Goal: Transaction & Acquisition: Download file/media

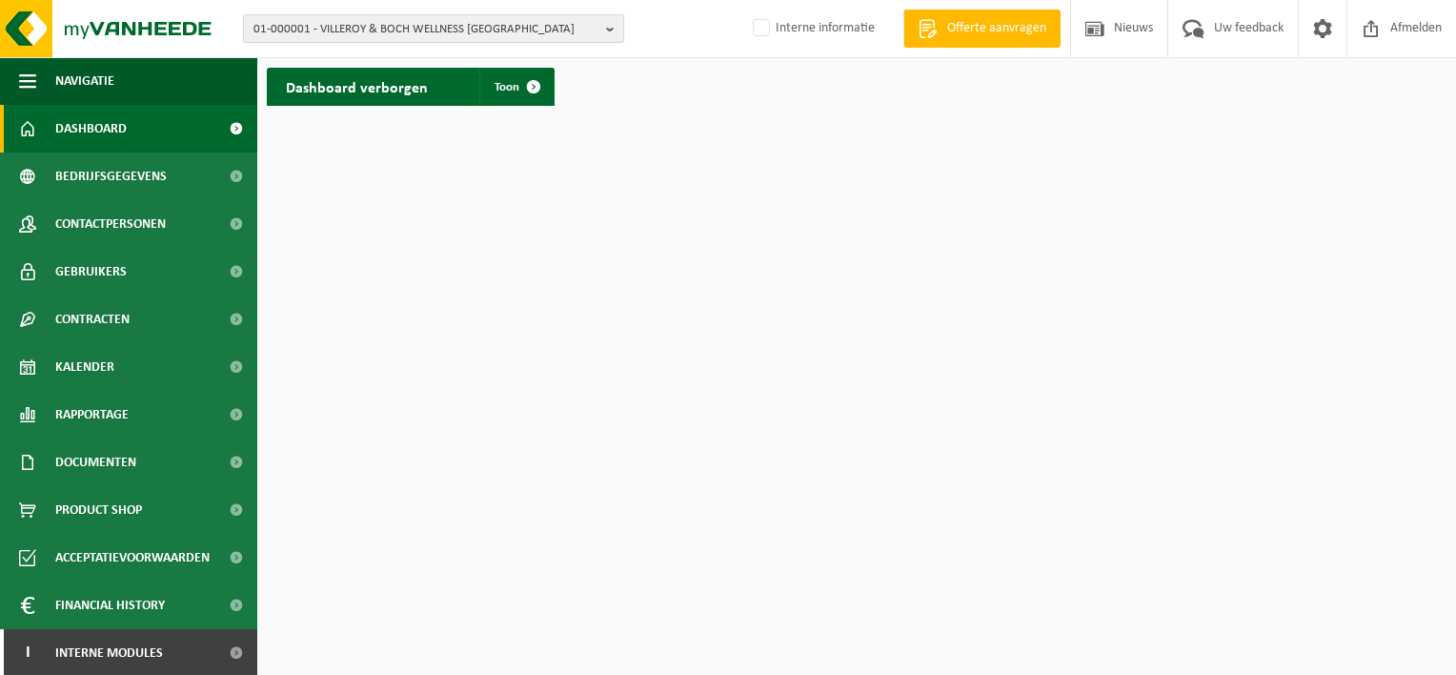
click at [383, 35] on span "01-000001 - VILLEROY & BOCH WELLNESS NV" at bounding box center [425, 29] width 345 height 29
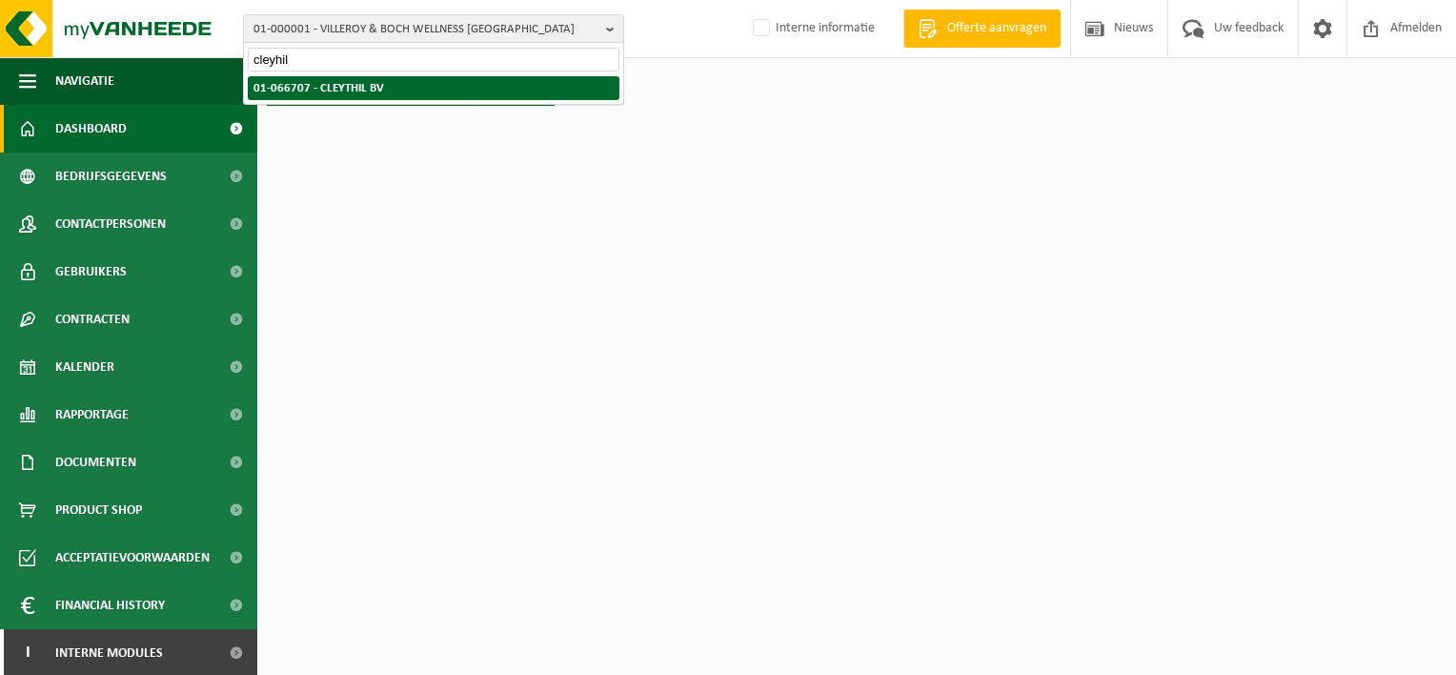
type input "cleyhil"
click at [370, 87] on strong "01-066707 - CLEYTHIL BV" at bounding box center [318, 88] width 131 height 12
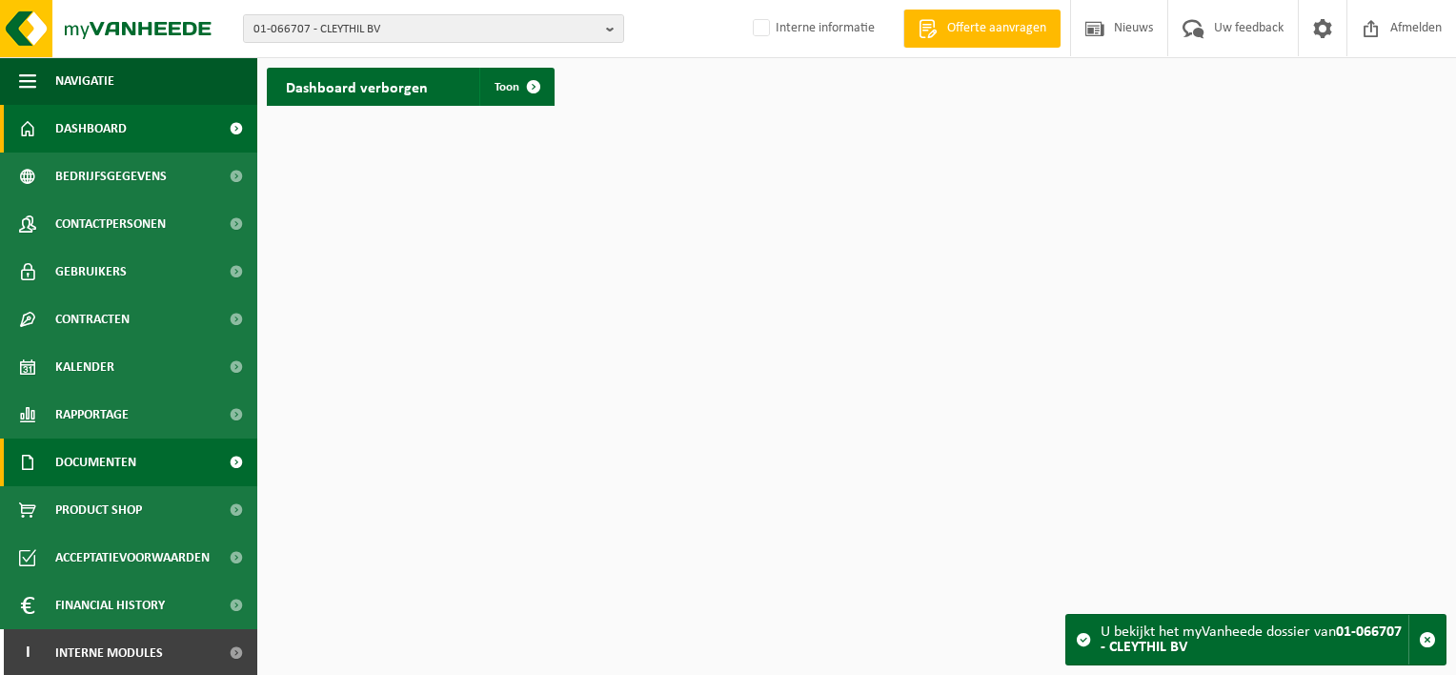
click at [127, 447] on span "Documenten" at bounding box center [95, 462] width 81 height 48
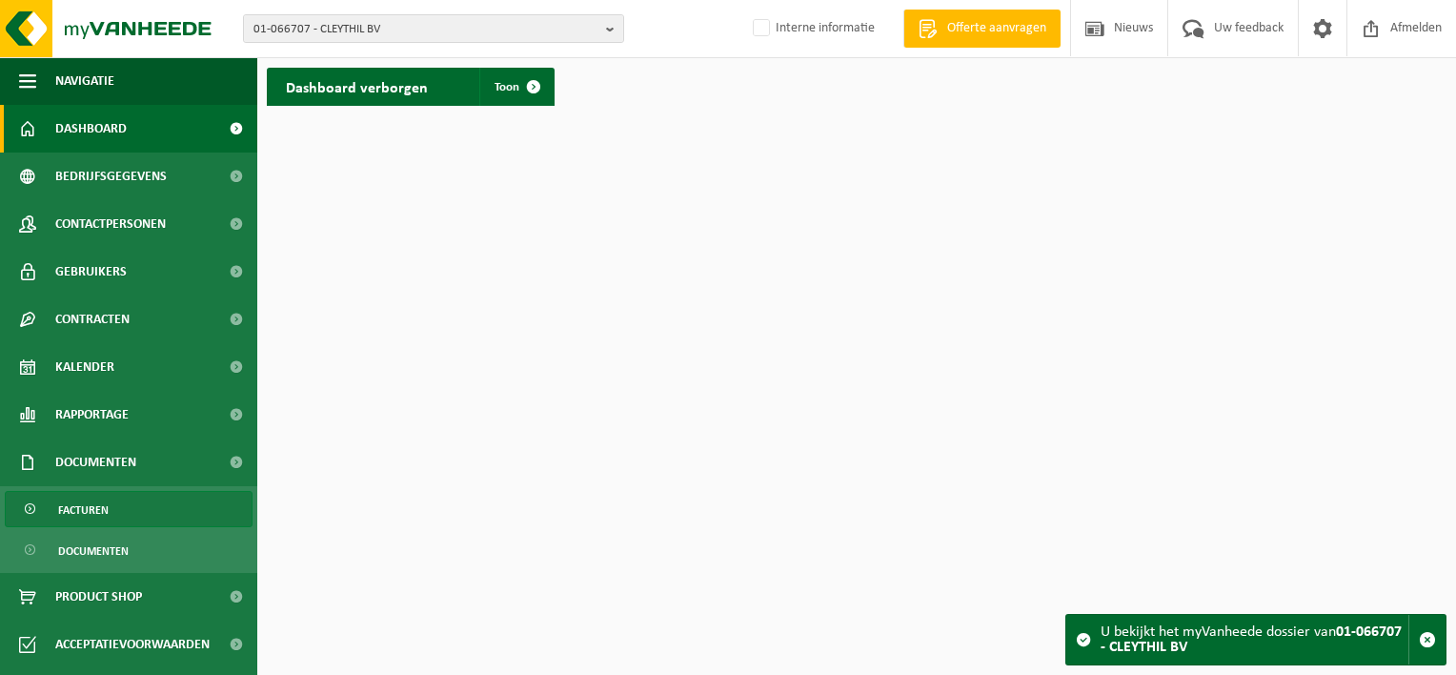
click at [124, 497] on link "Facturen" at bounding box center [129, 509] width 248 height 36
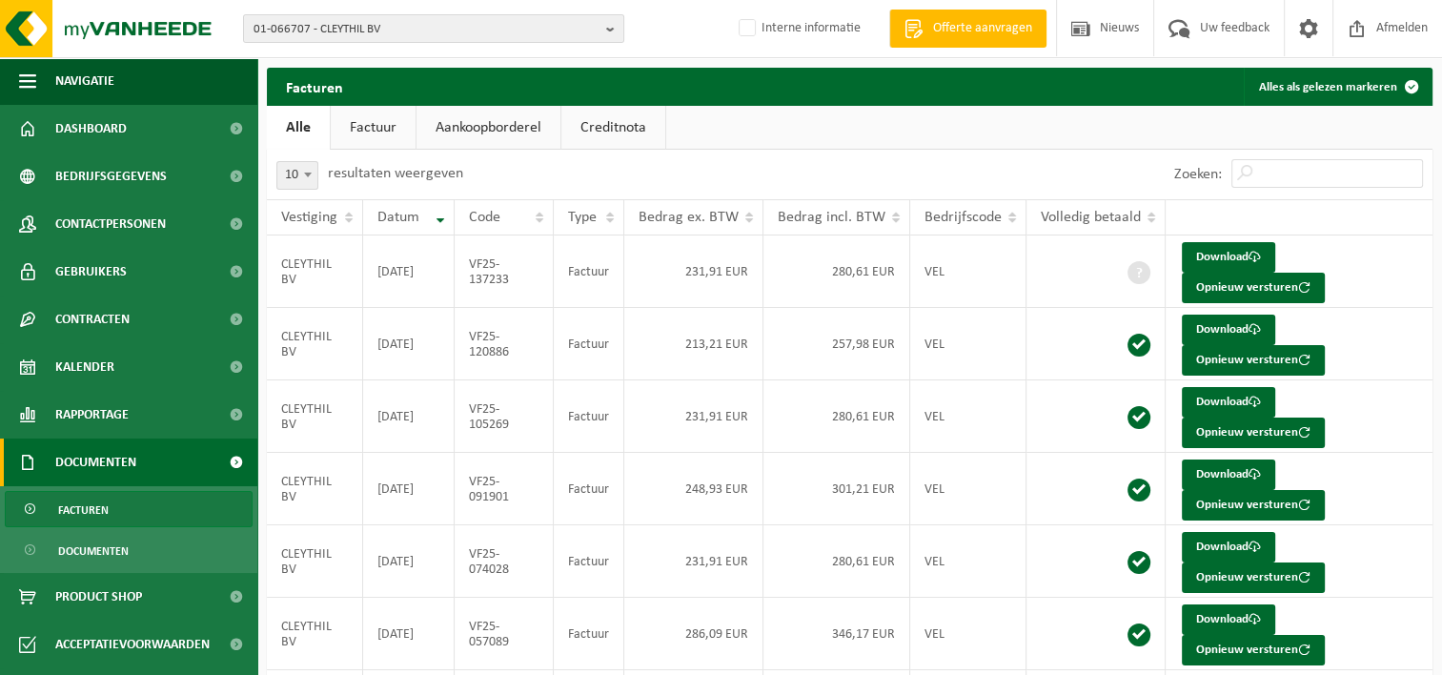
click at [558, 126] on link "Aankoopborderel" at bounding box center [488, 128] width 144 height 44
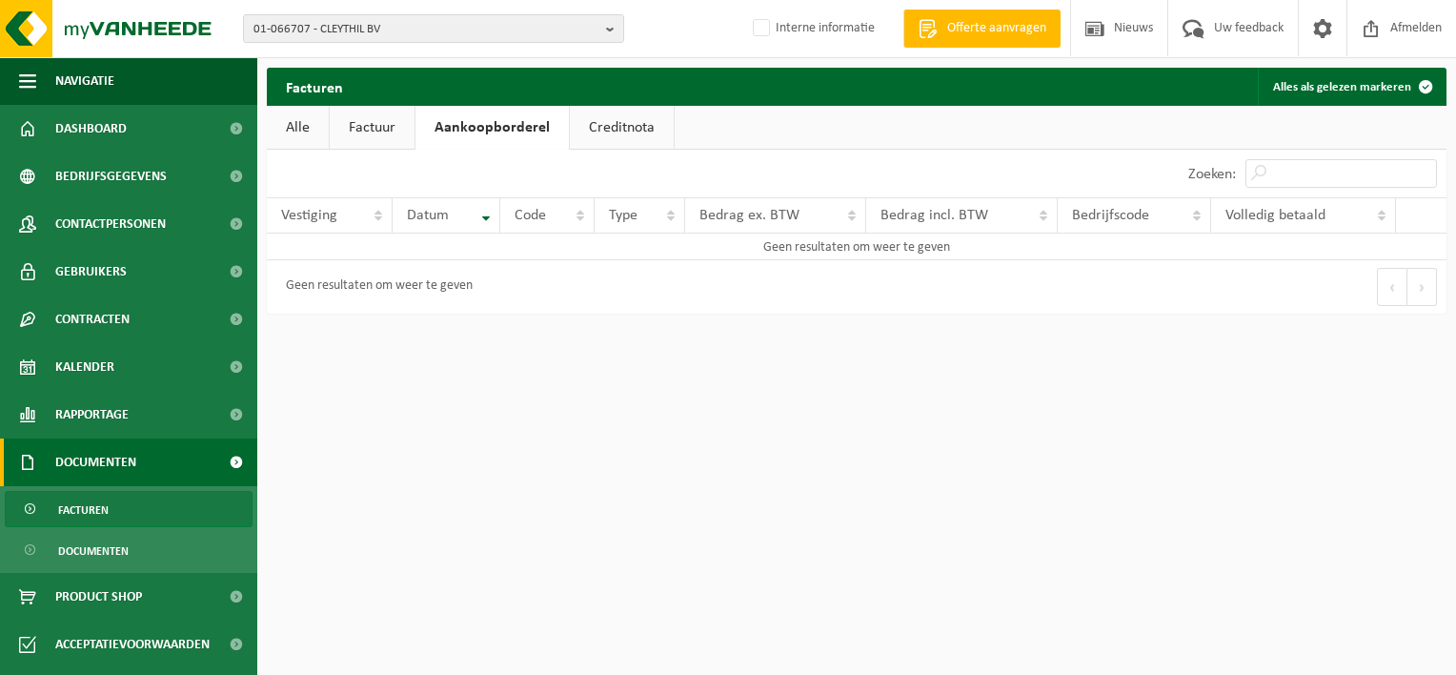
click at [604, 121] on link "Creditnota" at bounding box center [622, 128] width 104 height 44
click at [358, 123] on link "Factuur" at bounding box center [372, 128] width 85 height 44
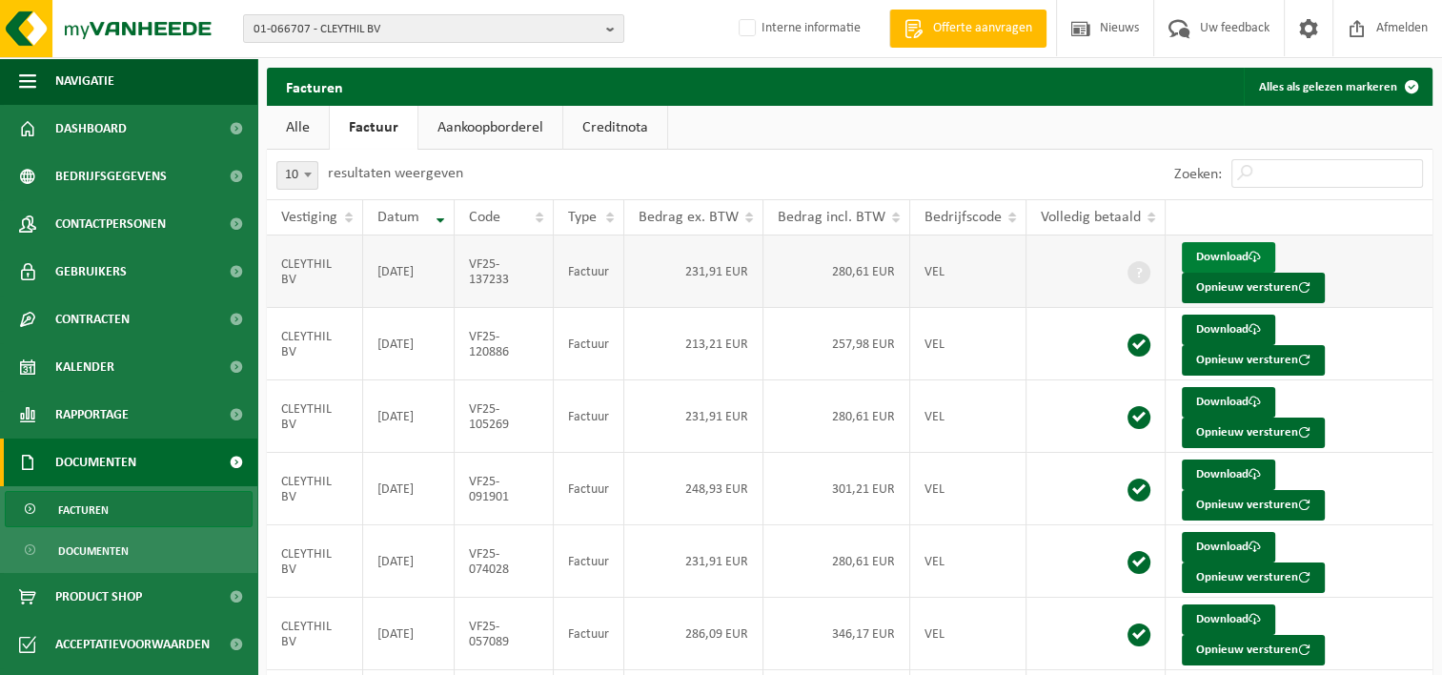
click at [1204, 253] on link "Download" at bounding box center [1227, 257] width 93 height 30
click at [597, 122] on link "Creditnota" at bounding box center [615, 128] width 104 height 44
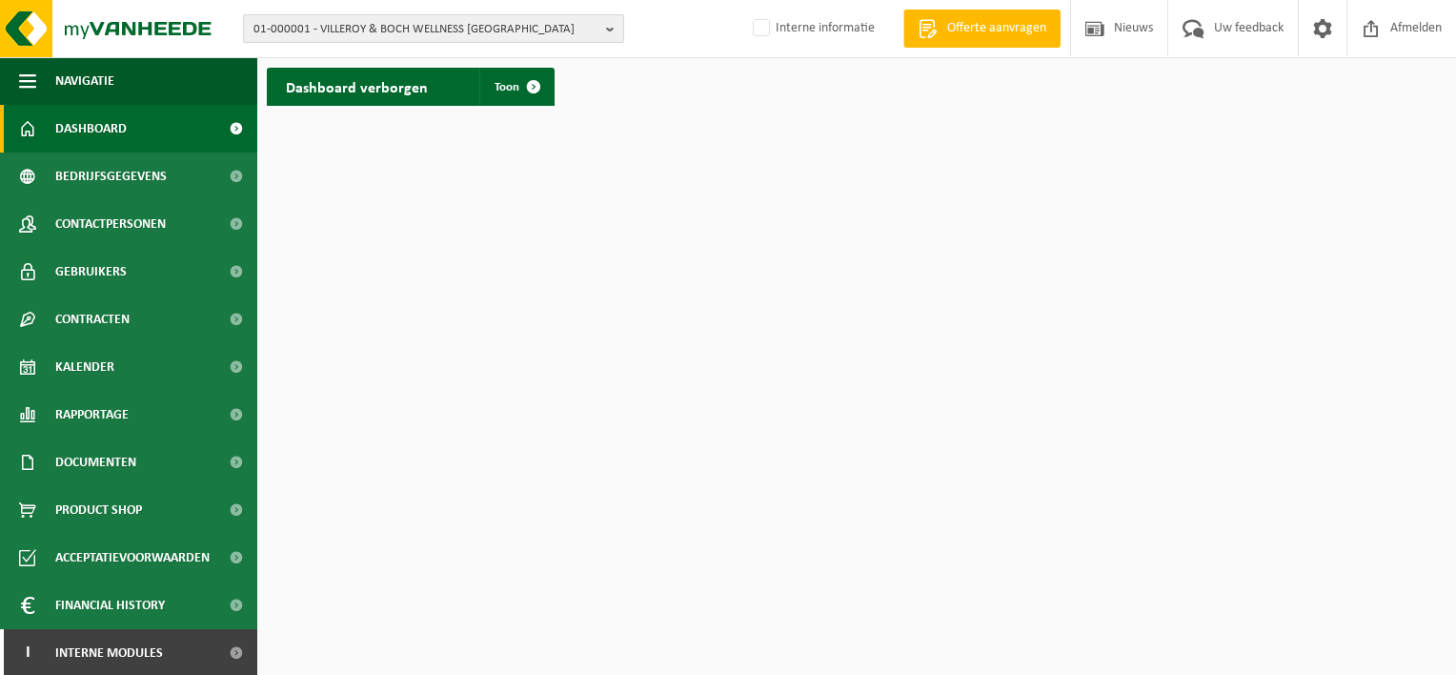
click at [345, 30] on span "01-000001 - VILLEROY & BOCH WELLNESS NV" at bounding box center [425, 29] width 345 height 29
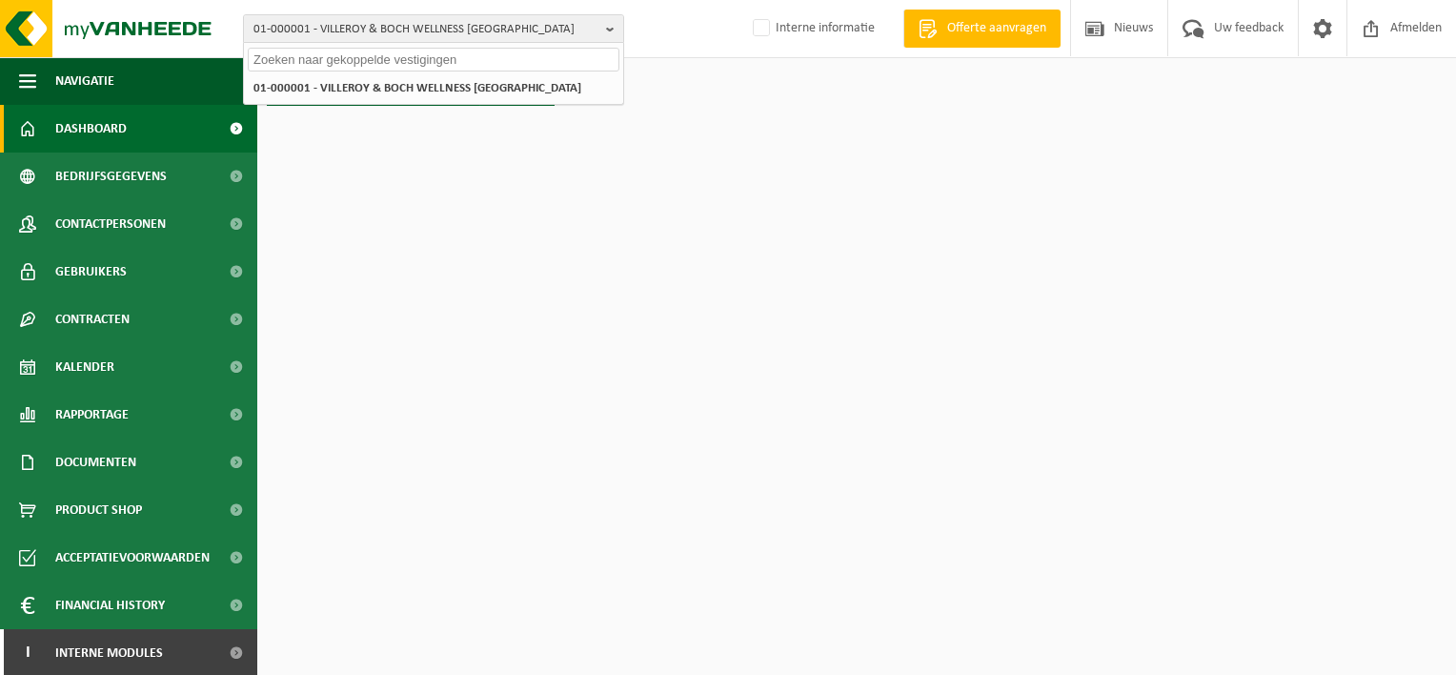
click at [445, 65] on input "text" at bounding box center [434, 60] width 372 height 24
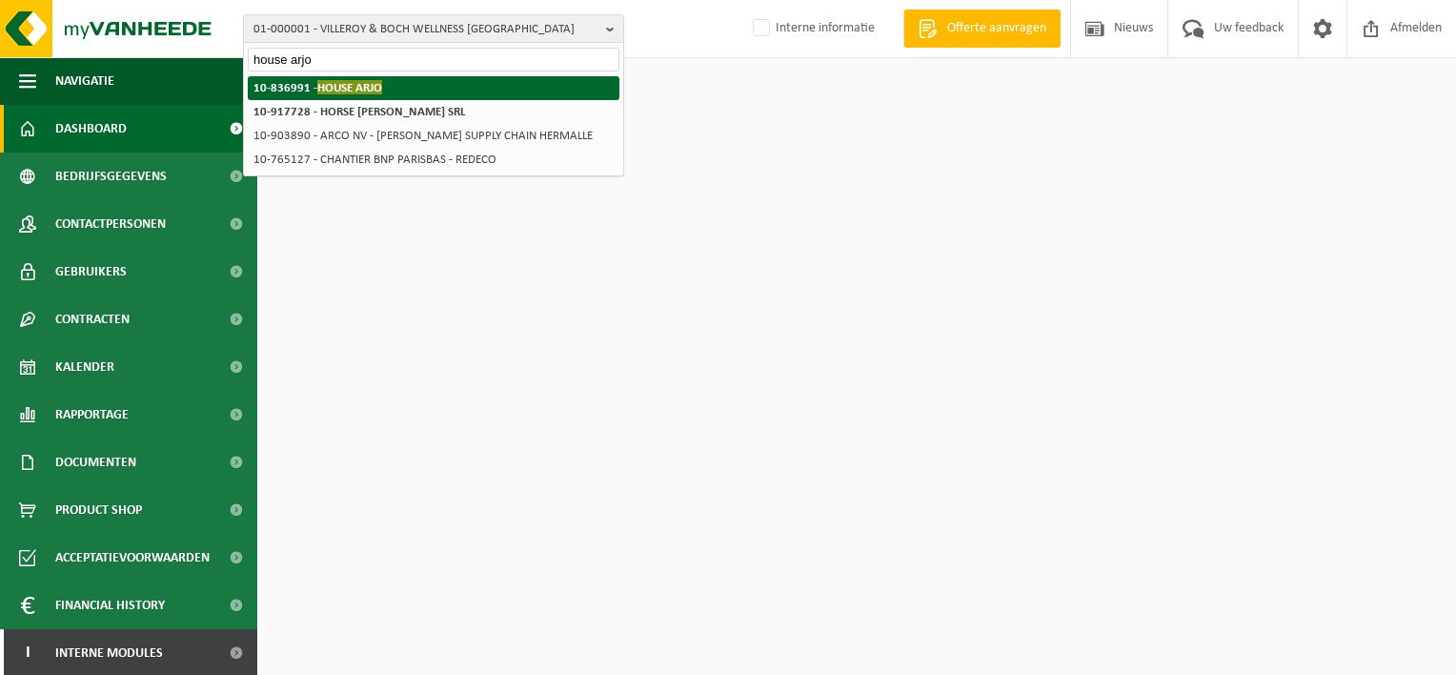
type input "house arjo"
click at [412, 89] on li "10-836991 - HOUSE ARJO" at bounding box center [434, 88] width 372 height 24
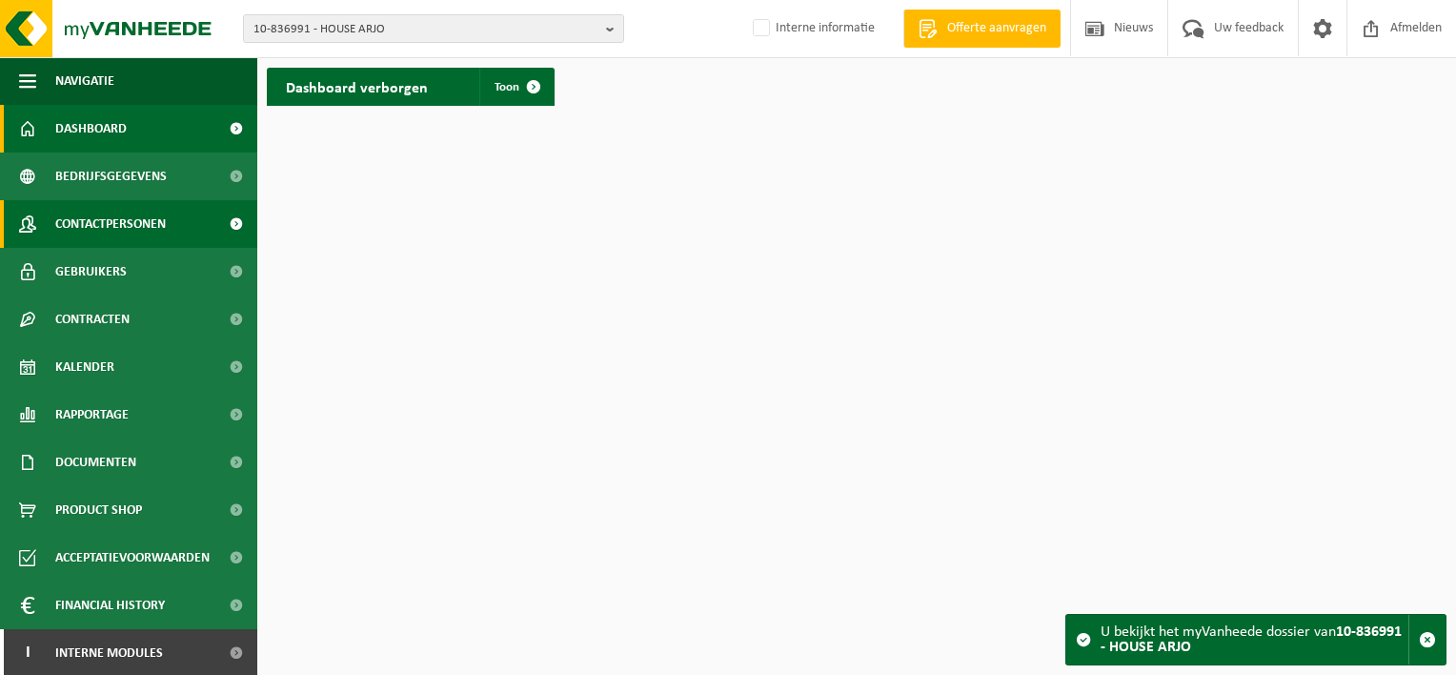
click at [164, 224] on span "Contactpersonen" at bounding box center [110, 224] width 111 height 48
